Goal: Find specific page/section: Find specific page/section

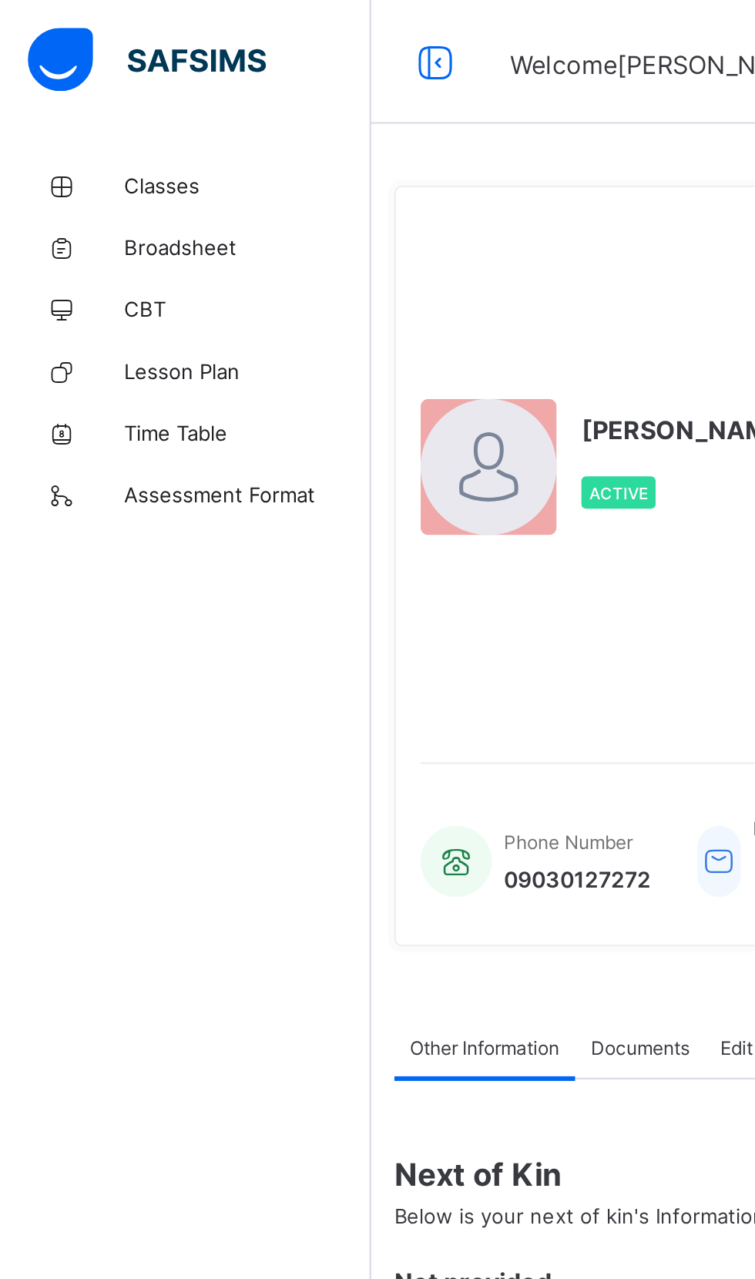
click at [65, 159] on span "CBT" at bounding box center [123, 154] width 123 height 12
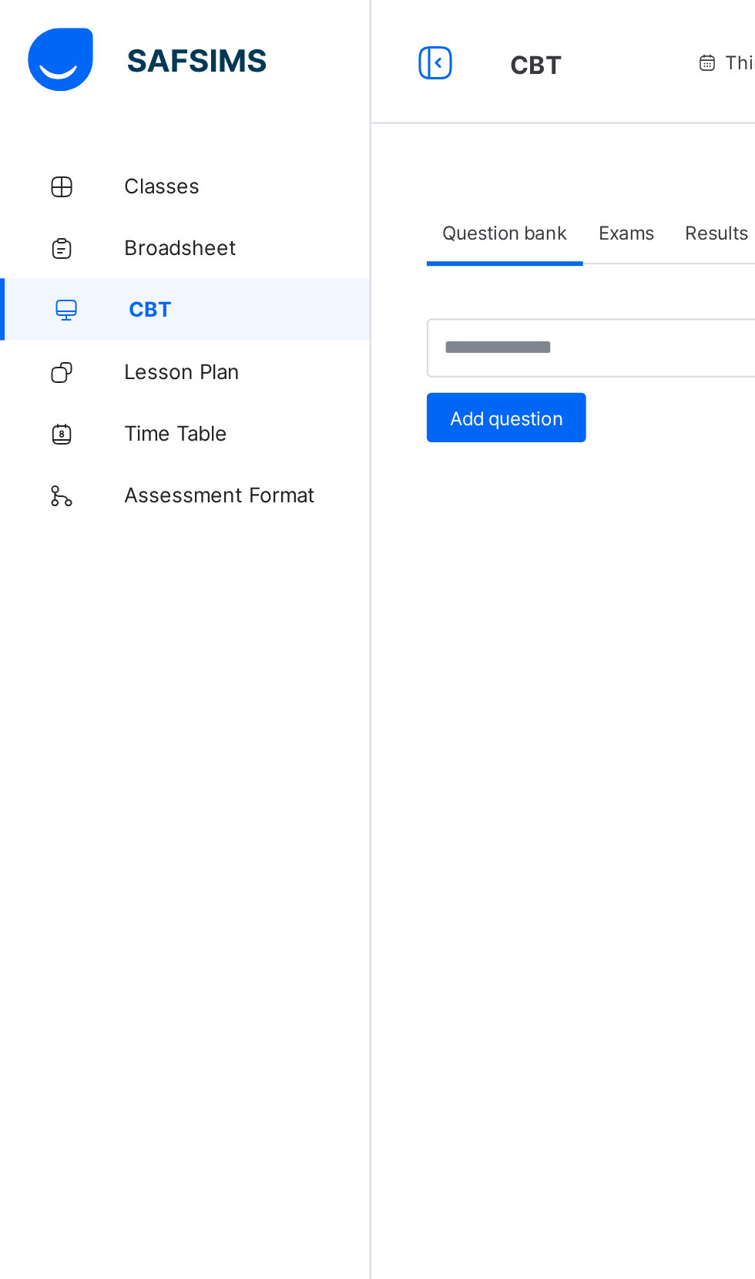
click at [66, 84] on link "Classes" at bounding box center [92, 92] width 185 height 31
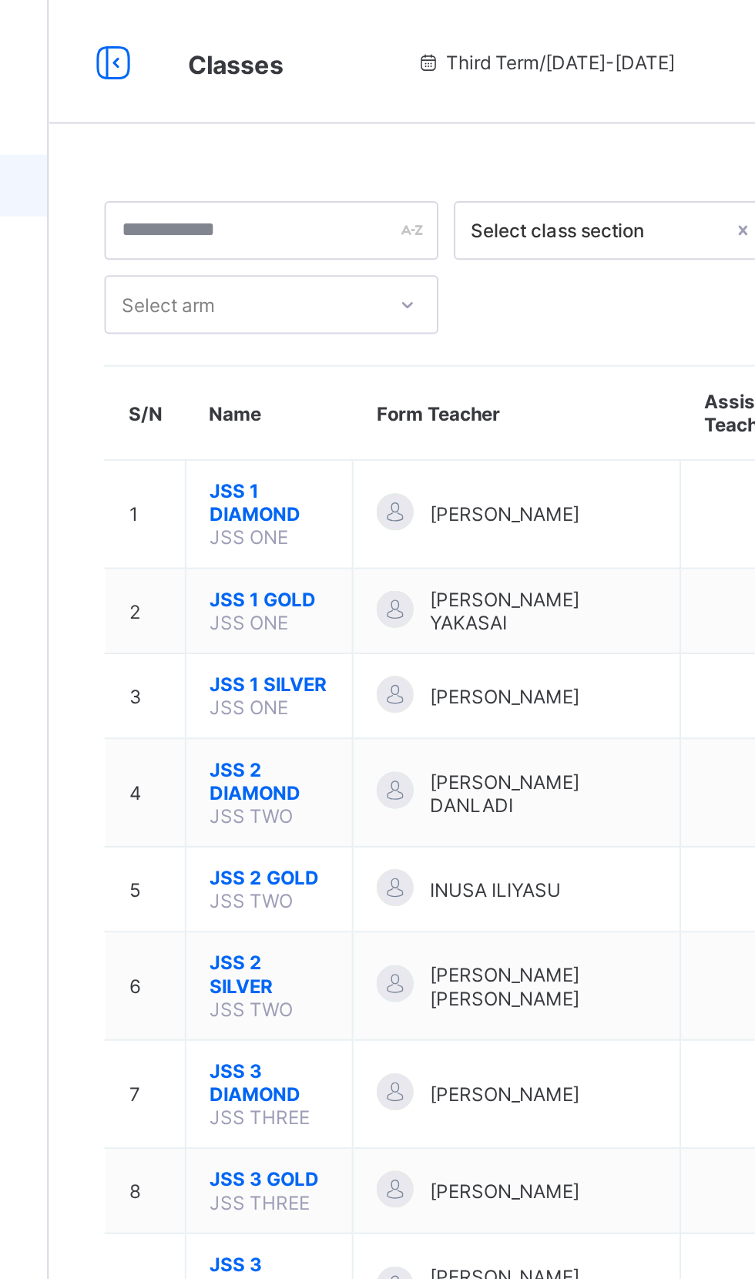
click at [285, 341] on span "JSS 1 SILVER" at bounding box center [294, 341] width 59 height 12
